Goal: Task Accomplishment & Management: Manage account settings

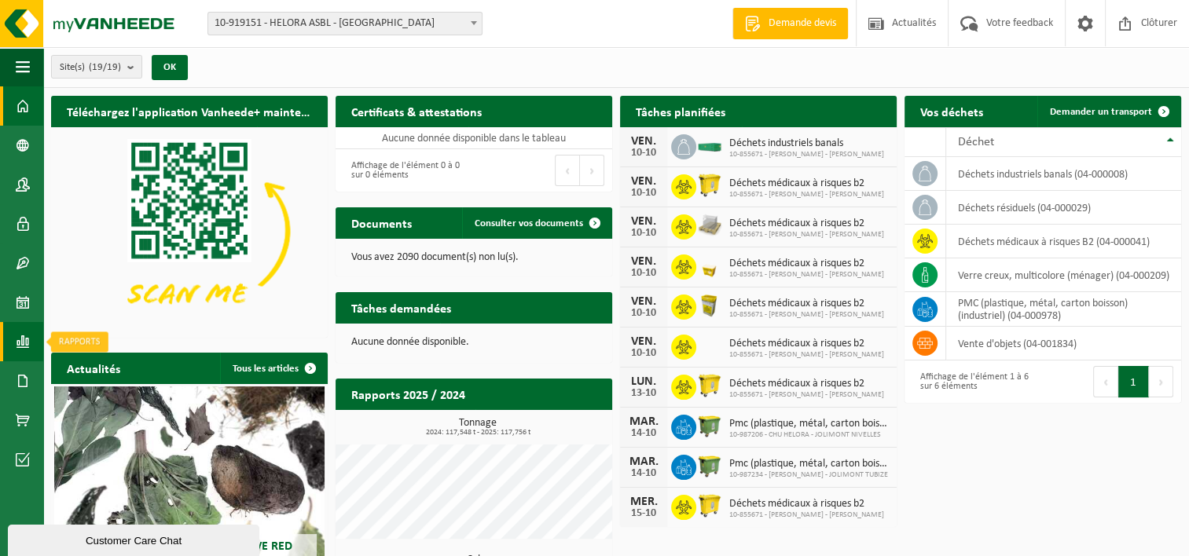
click at [25, 329] on span at bounding box center [23, 341] width 14 height 39
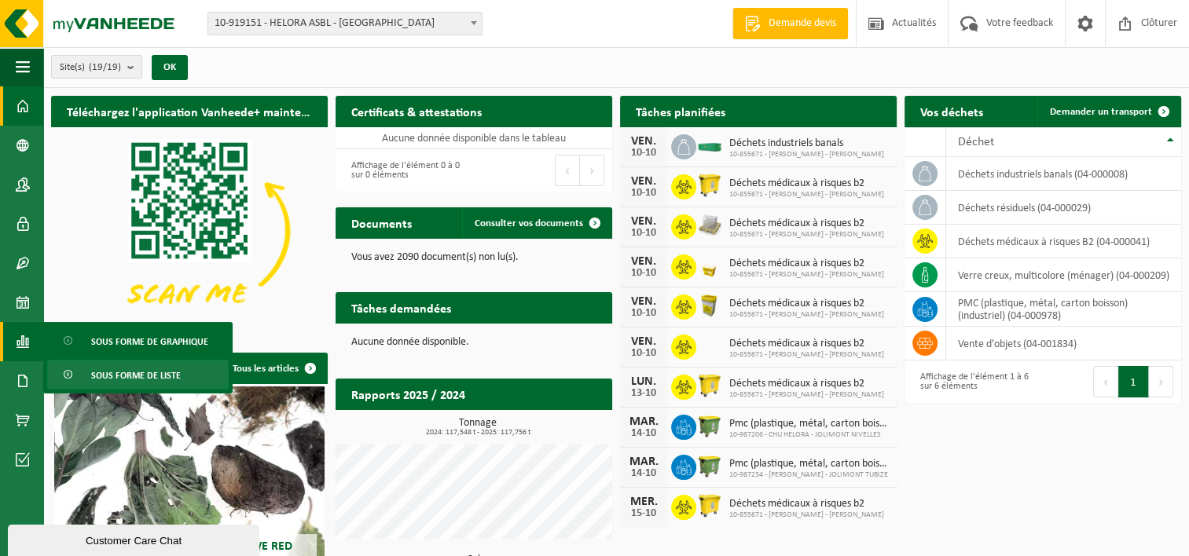
click at [105, 366] on span "Sous forme de liste" at bounding box center [136, 376] width 90 height 30
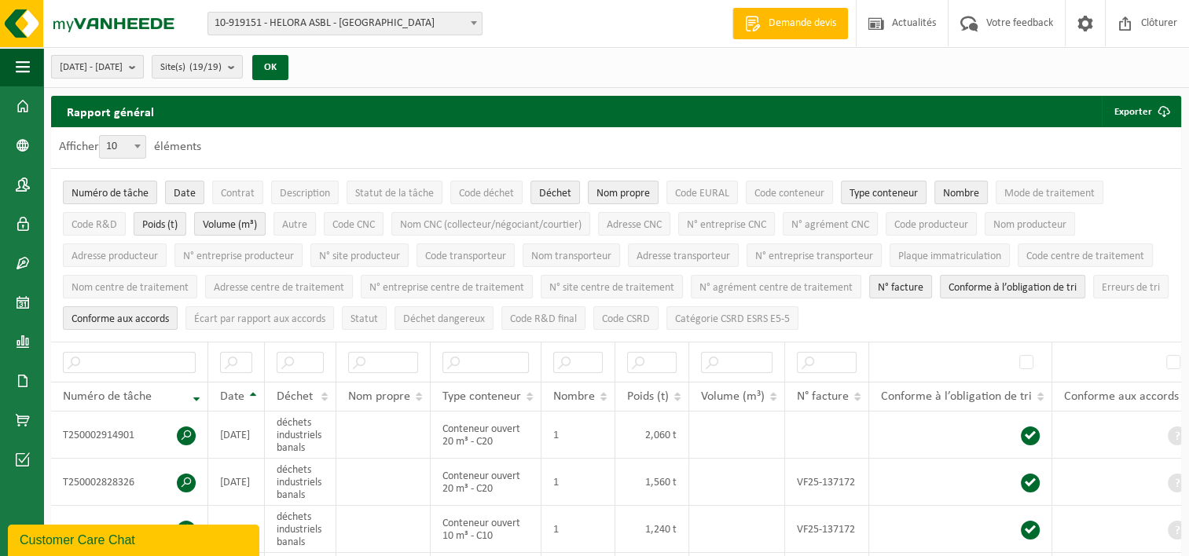
click at [143, 68] on b "submit" at bounding box center [136, 67] width 14 height 22
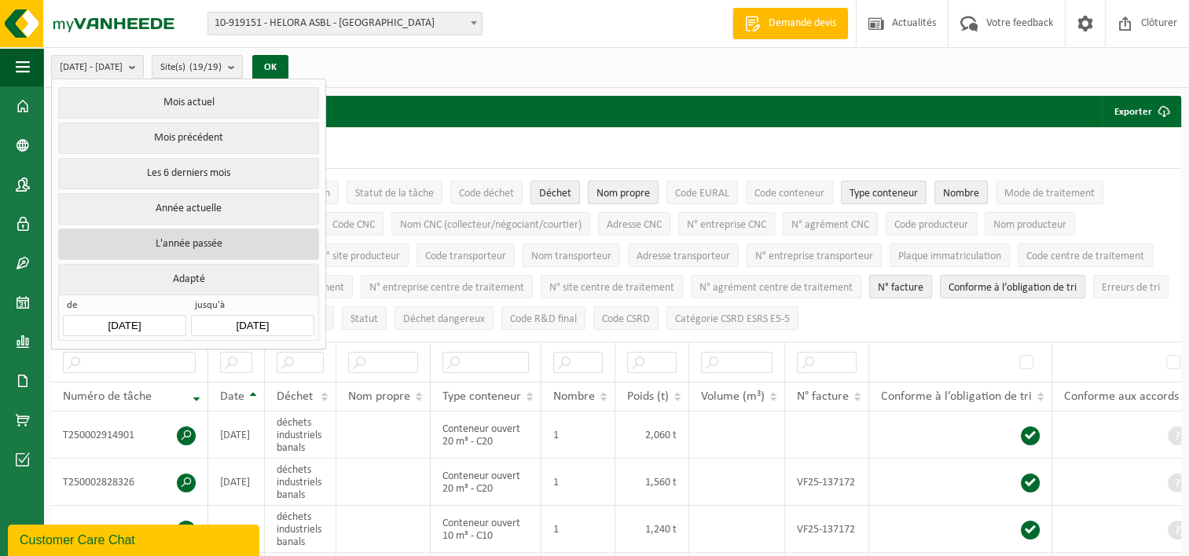
click at [185, 237] on button "L'année passée" at bounding box center [188, 244] width 260 height 31
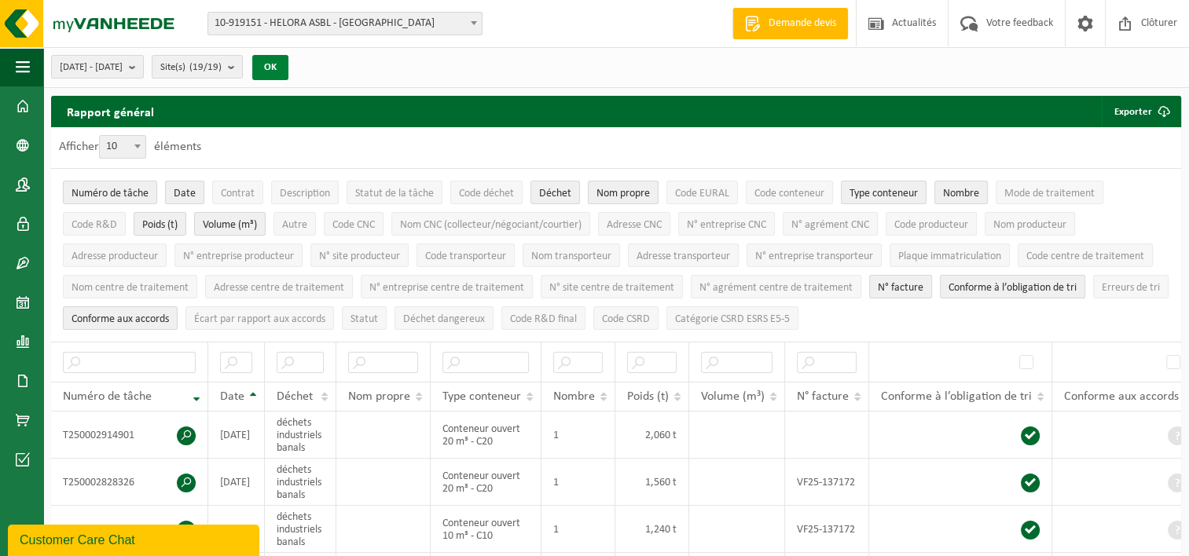
click at [288, 72] on button "OK" at bounding box center [270, 67] width 36 height 25
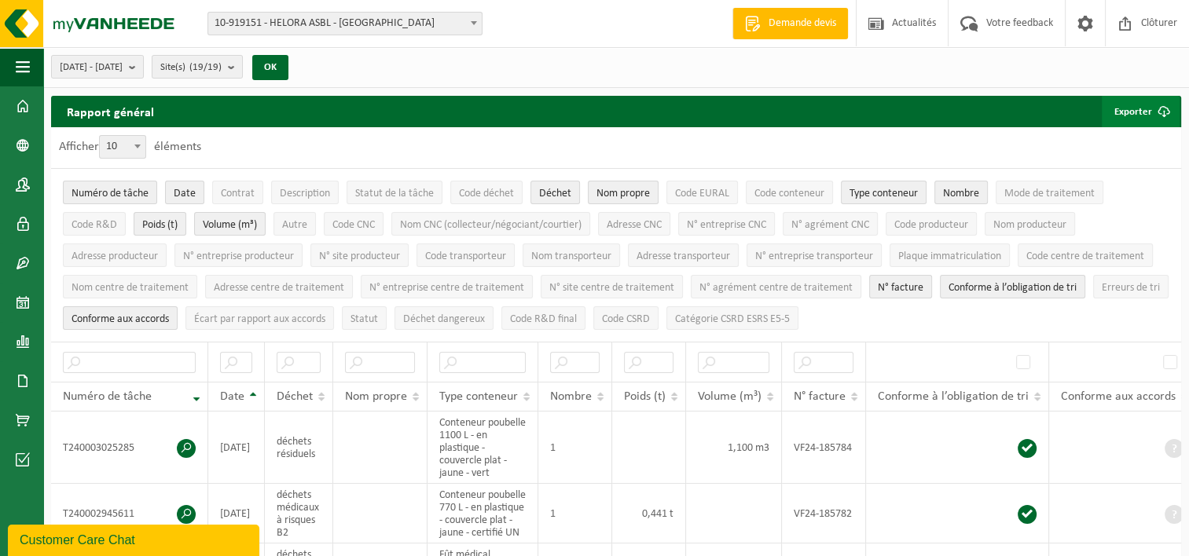
click at [1136, 117] on button "Exporter" at bounding box center [1141, 111] width 78 height 31
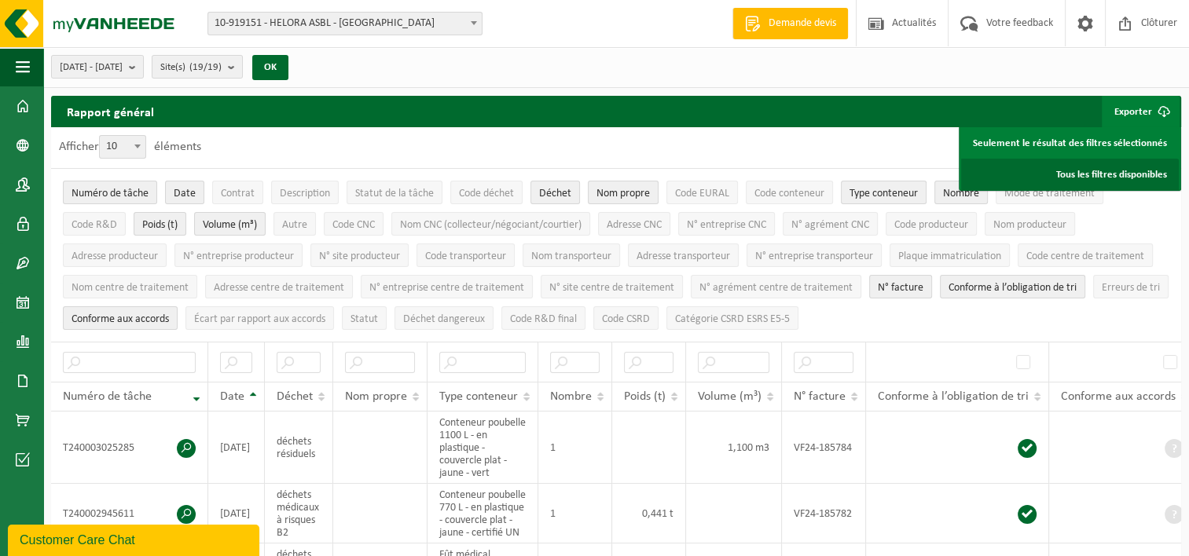
click at [1111, 179] on link "Tous les filtres disponibles" at bounding box center [1070, 174] width 218 height 31
